Goal: Navigation & Orientation: Understand site structure

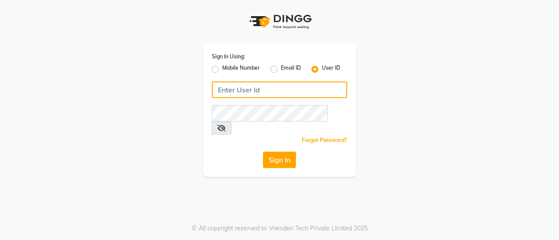
click at [282, 87] on input "Username" at bounding box center [279, 90] width 135 height 17
type input "[PERSON_NAME]"
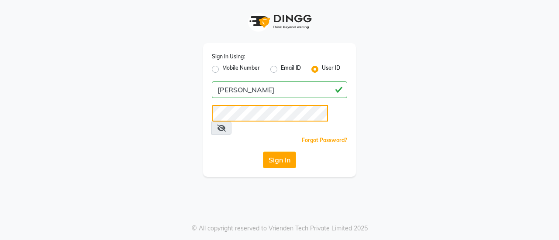
click at [263, 152] on button "Sign In" at bounding box center [279, 160] width 33 height 17
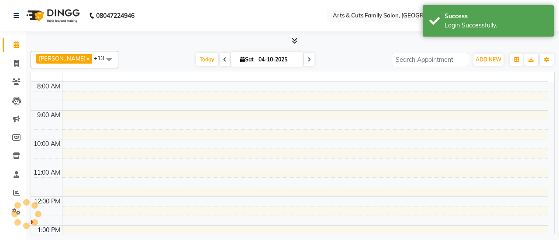
select select "en"
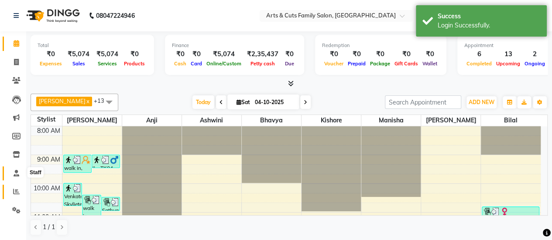
drag, startPoint x: 15, startPoint y: 173, endPoint x: 18, endPoint y: 195, distance: 21.7
click at [15, 173] on icon at bounding box center [17, 173] width 6 height 7
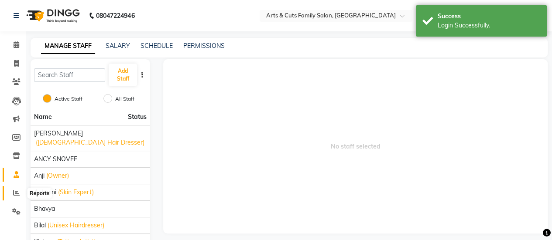
click at [17, 192] on icon at bounding box center [16, 193] width 7 height 7
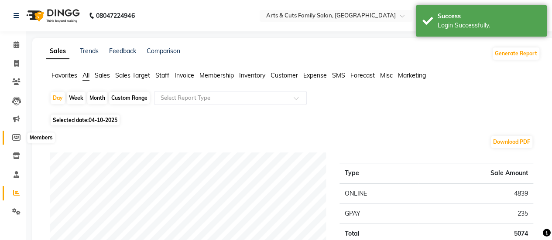
click at [17, 135] on icon at bounding box center [16, 137] width 8 height 7
select select
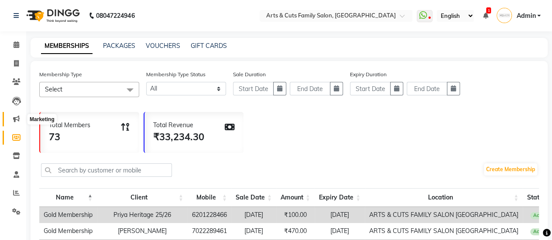
click at [19, 119] on icon at bounding box center [16, 119] width 7 height 7
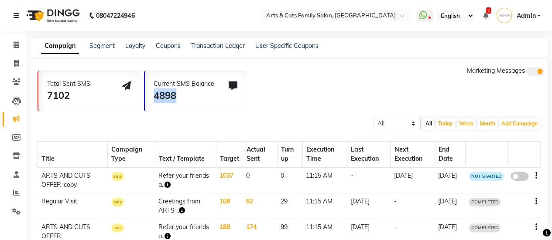
drag, startPoint x: 186, startPoint y: 97, endPoint x: 148, endPoint y: 97, distance: 38.0
click at [148, 97] on div "Current SMS Balance 4898" at bounding box center [195, 91] width 101 height 41
click at [271, 94] on div "Total Sent SMS 7102 Current SMS Balance 4898 Marketing Messages" at bounding box center [293, 88] width 510 height 45
click at [17, 47] on icon at bounding box center [17, 44] width 6 height 7
